Goal: Information Seeking & Learning: Find specific fact

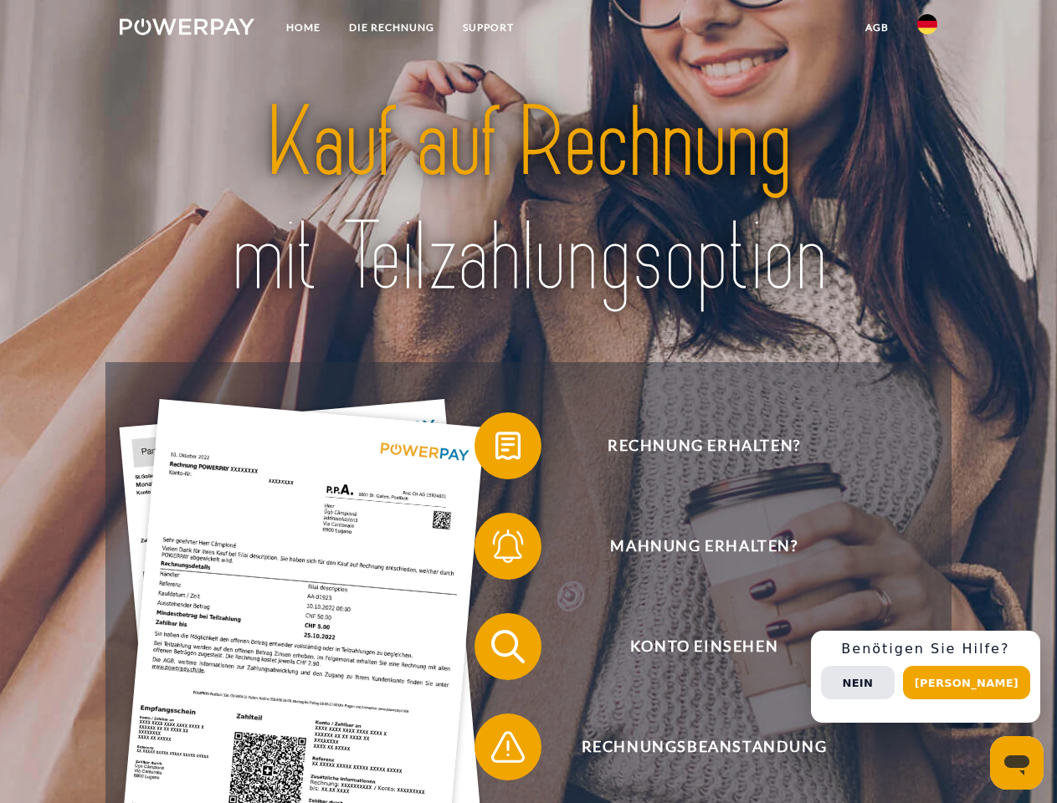
click at [187, 29] on img at bounding box center [187, 26] width 135 height 17
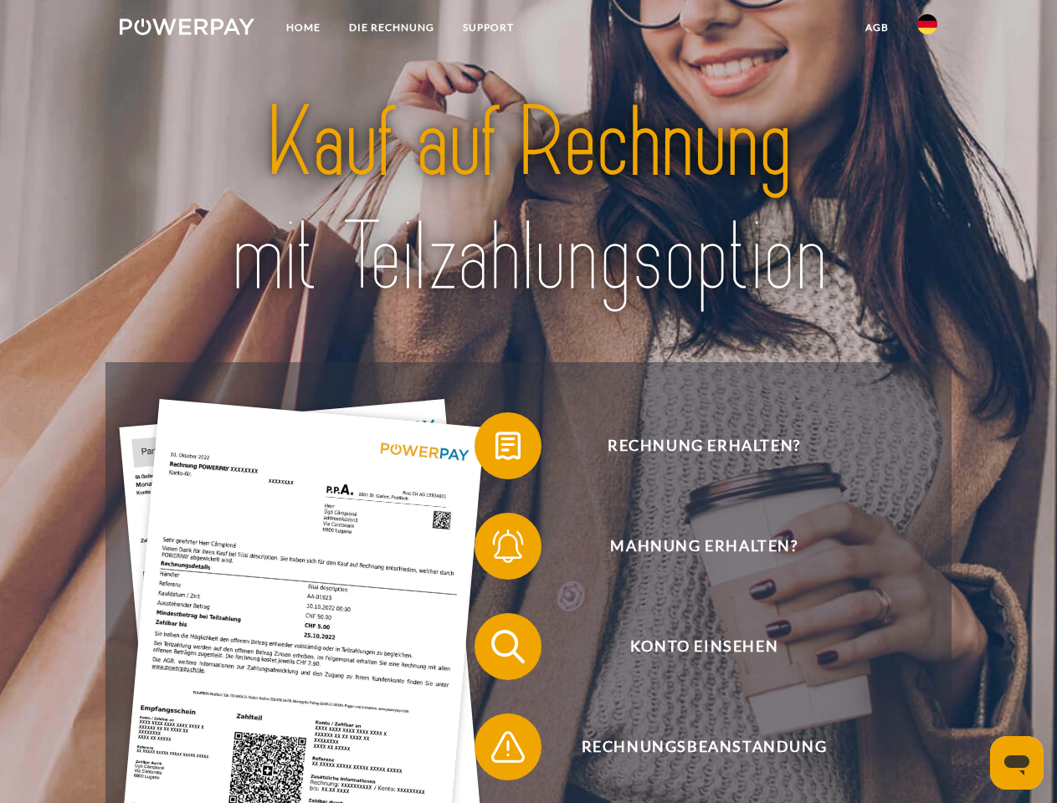
click at [927, 29] on img at bounding box center [927, 24] width 20 height 20
click at [876, 28] on link "agb" at bounding box center [877, 28] width 52 height 30
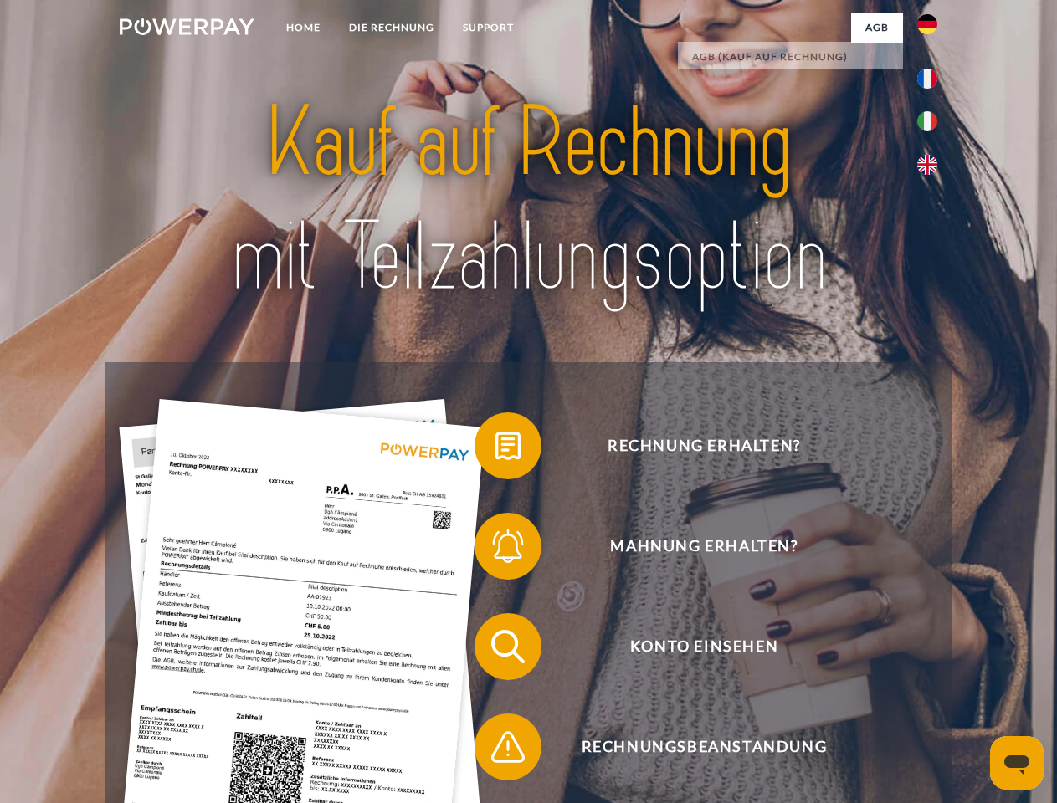
click at [495, 449] on span at bounding box center [483, 446] width 84 height 84
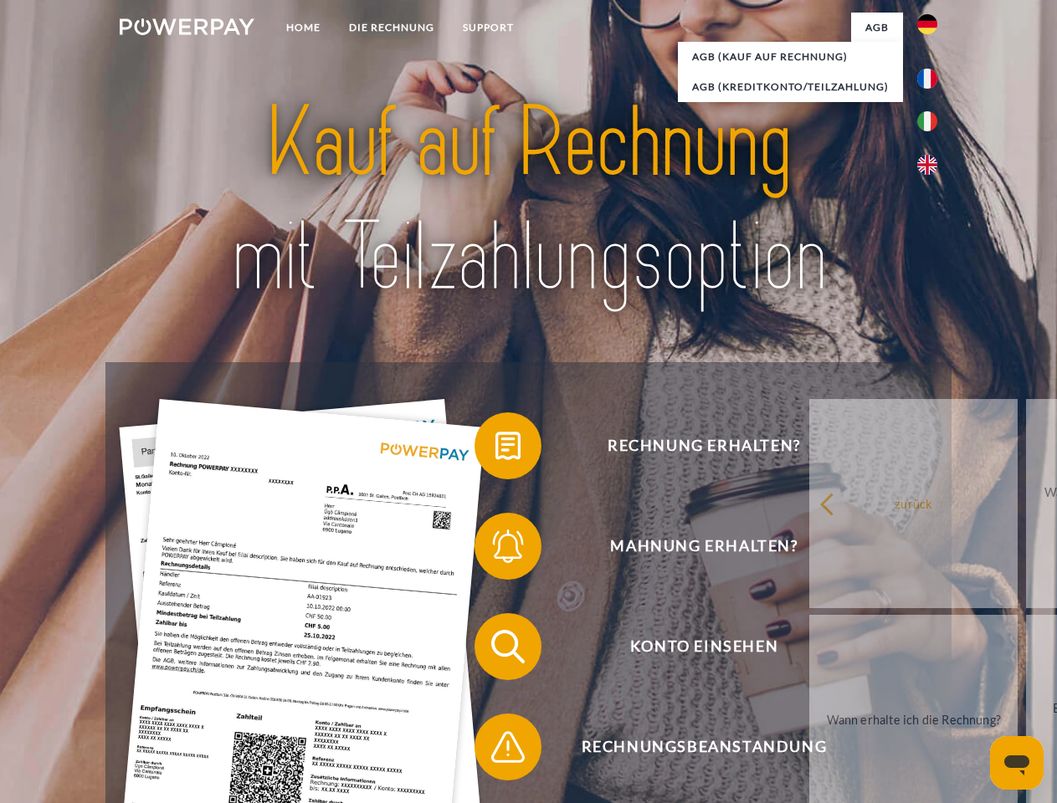
click at [495, 550] on span at bounding box center [483, 547] width 84 height 84
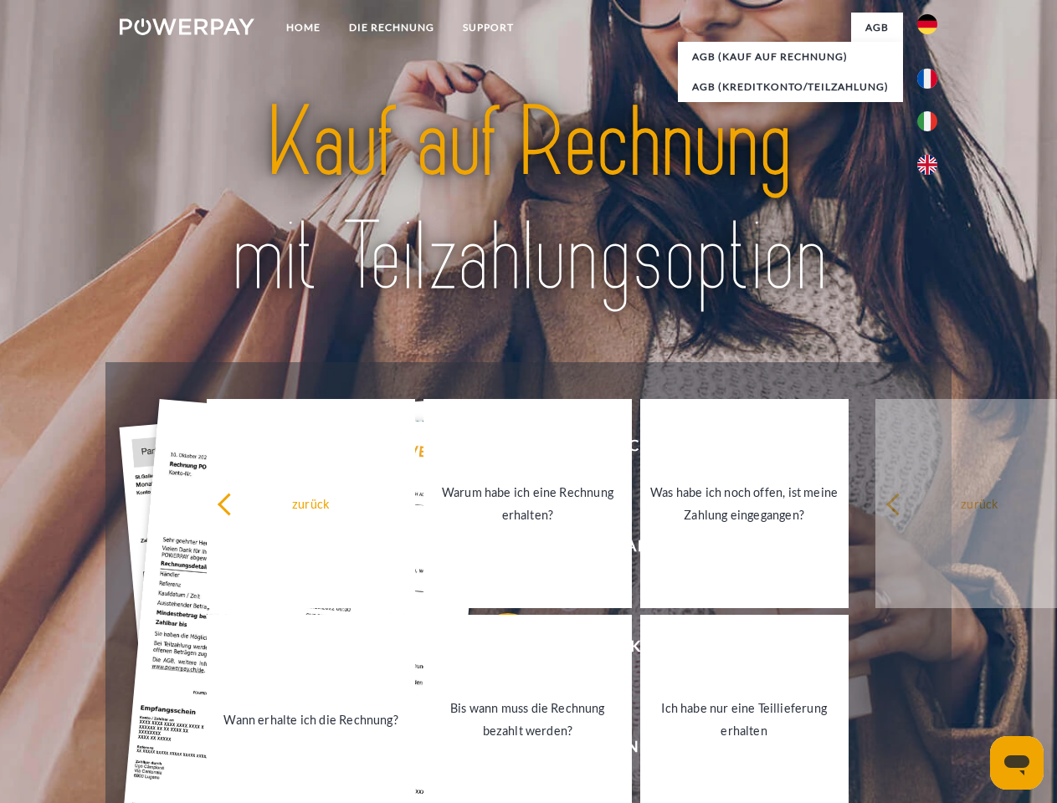
click at [495, 650] on link "Bis wann muss die Rechnung bezahlt werden?" at bounding box center [527, 719] width 208 height 209
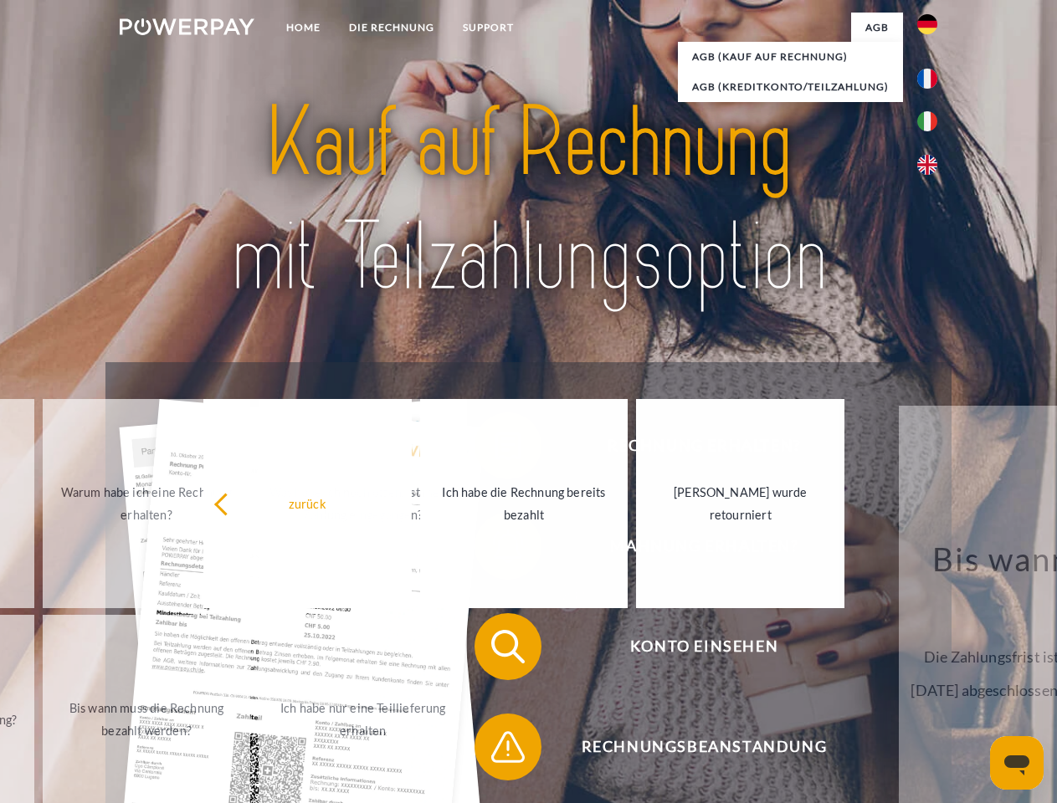
click at [495, 750] on span at bounding box center [483, 747] width 84 height 84
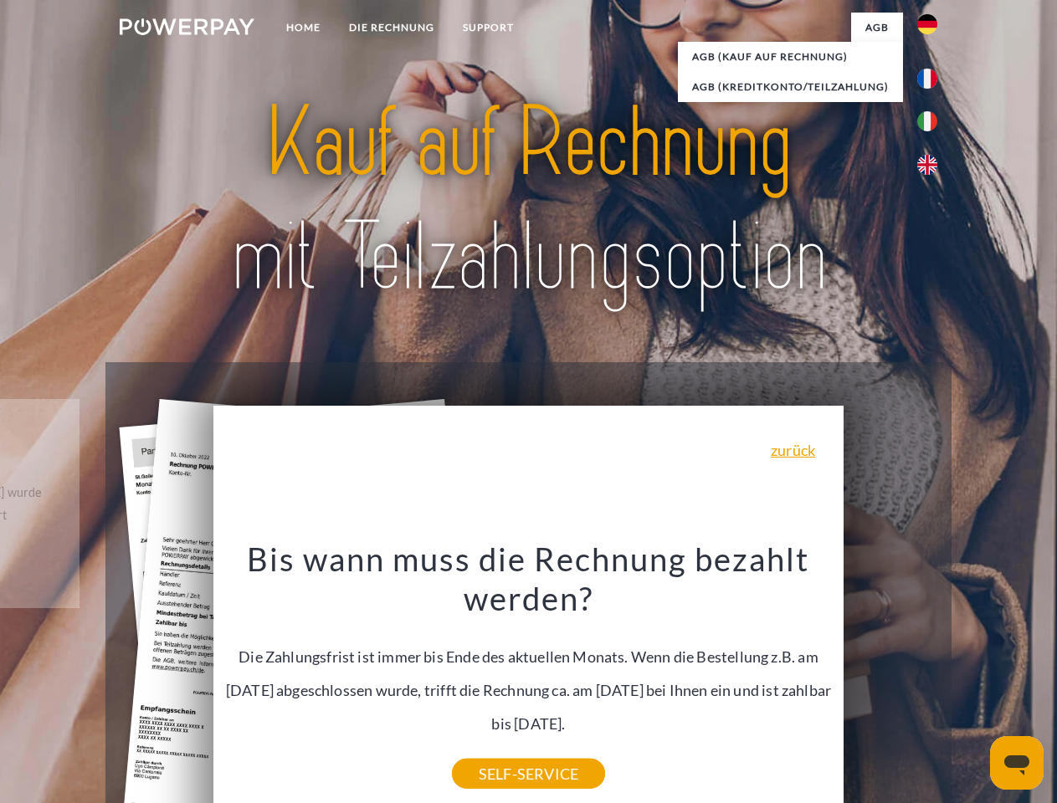
click at [931, 677] on div "Rechnung erhalten? Mahnung erhalten? Konto einsehen" at bounding box center [527, 696] width 845 height 669
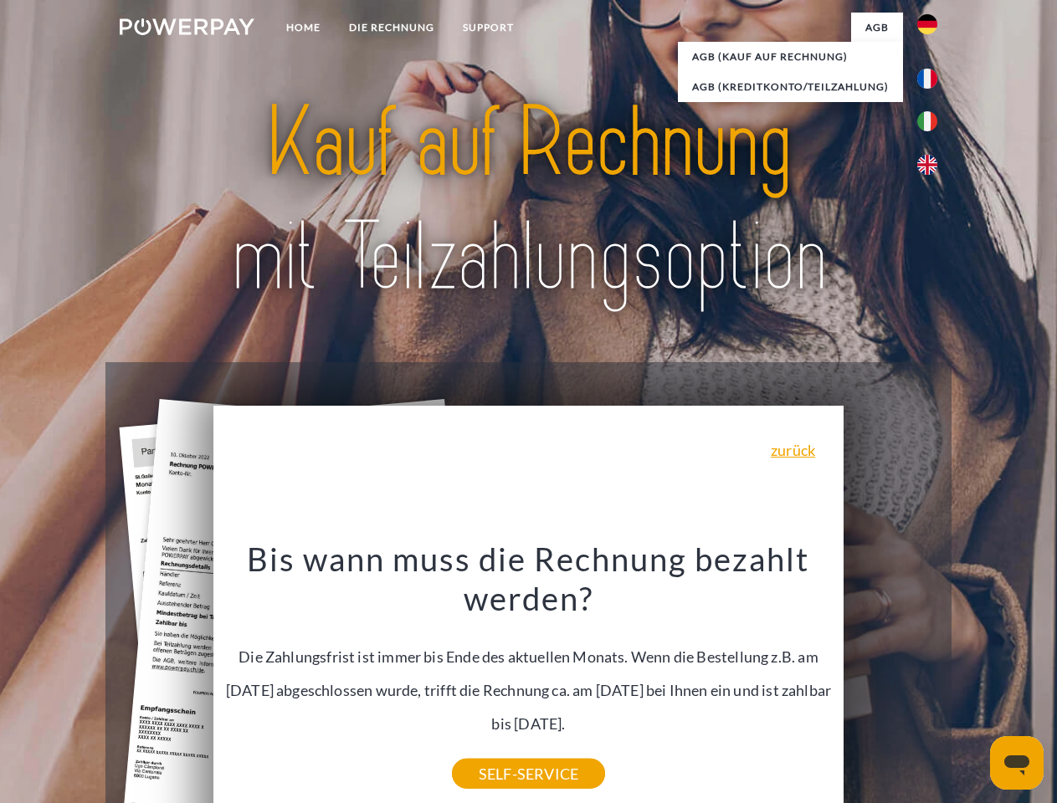
click at [890, 680] on span "Konto einsehen" at bounding box center [704, 646] width 410 height 67
click at [972, 683] on header "Home DIE RECHNUNG SUPPORT" at bounding box center [528, 577] width 1057 height 1155
